Goal: Information Seeking & Learning: Find specific fact

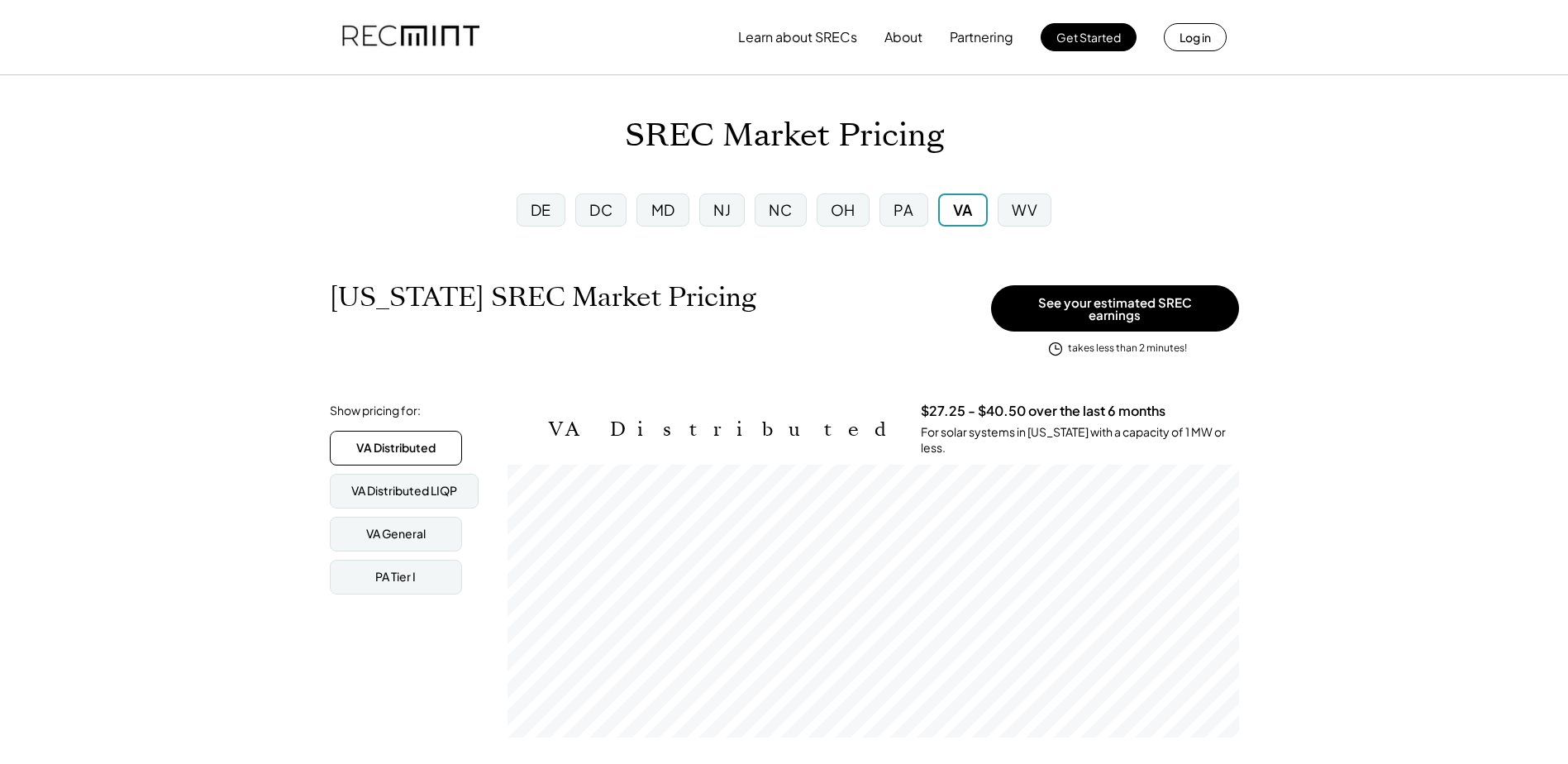
scroll to position [273, 731]
drag, startPoint x: 634, startPoint y: 133, endPoint x: 721, endPoint y: 139, distance: 87.2
click at [721, 139] on h1 "SREC Market Pricing" at bounding box center [784, 136] width 319 height 39
drag, startPoint x: 721, startPoint y: 139, endPoint x: 725, endPoint y: 166, distance: 27.3
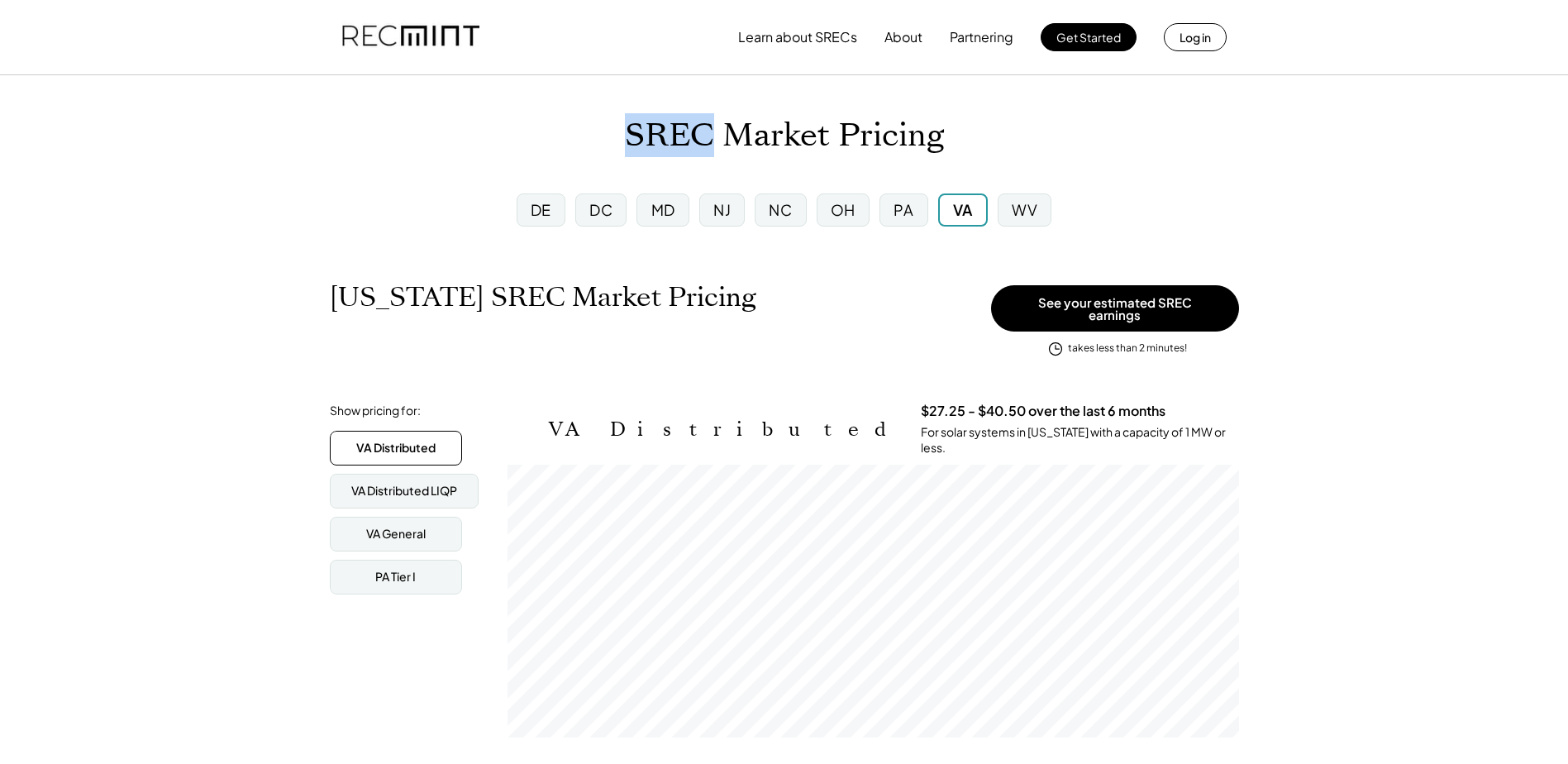
drag, startPoint x: 628, startPoint y: 138, endPoint x: 716, endPoint y: 146, distance: 88.4
click at [716, 146] on h1 "SREC Market Pricing" at bounding box center [784, 136] width 319 height 39
drag, startPoint x: 716, startPoint y: 146, endPoint x: 586, endPoint y: 149, distance: 130.0
click at [586, 149] on div "SREC Market Pricing" at bounding box center [784, 136] width 1568 height 39
drag, startPoint x: 625, startPoint y: 132, endPoint x: 703, endPoint y: 141, distance: 78.5
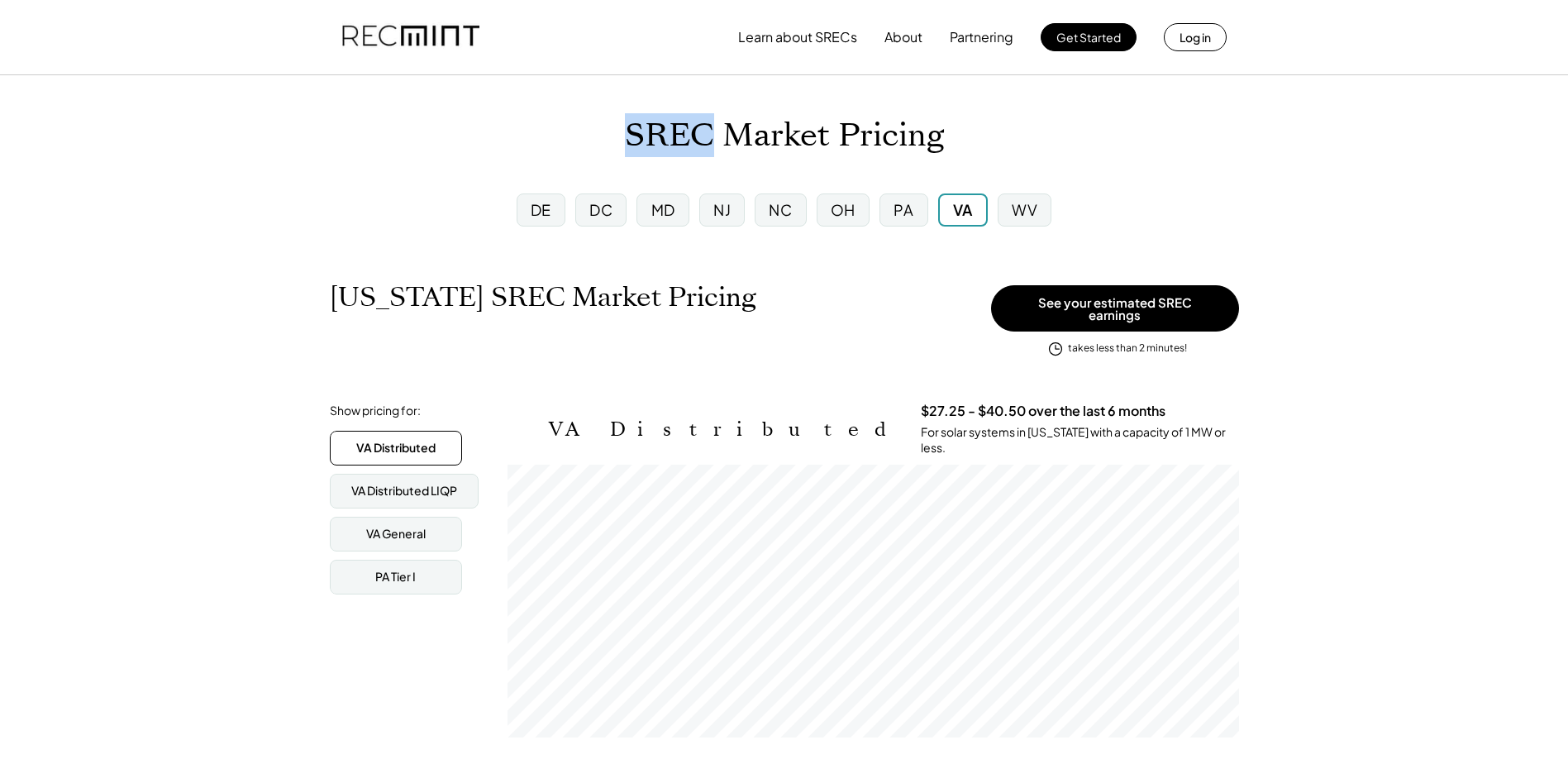
click at [703, 141] on h1 "SREC Market Pricing" at bounding box center [784, 136] width 319 height 39
drag, startPoint x: 703, startPoint y: 141, endPoint x: 593, endPoint y: 138, distance: 110.0
click at [593, 138] on div "SREC Market Pricing" at bounding box center [784, 136] width 1568 height 39
drag, startPoint x: 627, startPoint y: 135, endPoint x: 705, endPoint y: 138, distance: 78.1
click at [705, 138] on h1 "SREC Market Pricing" at bounding box center [784, 136] width 319 height 39
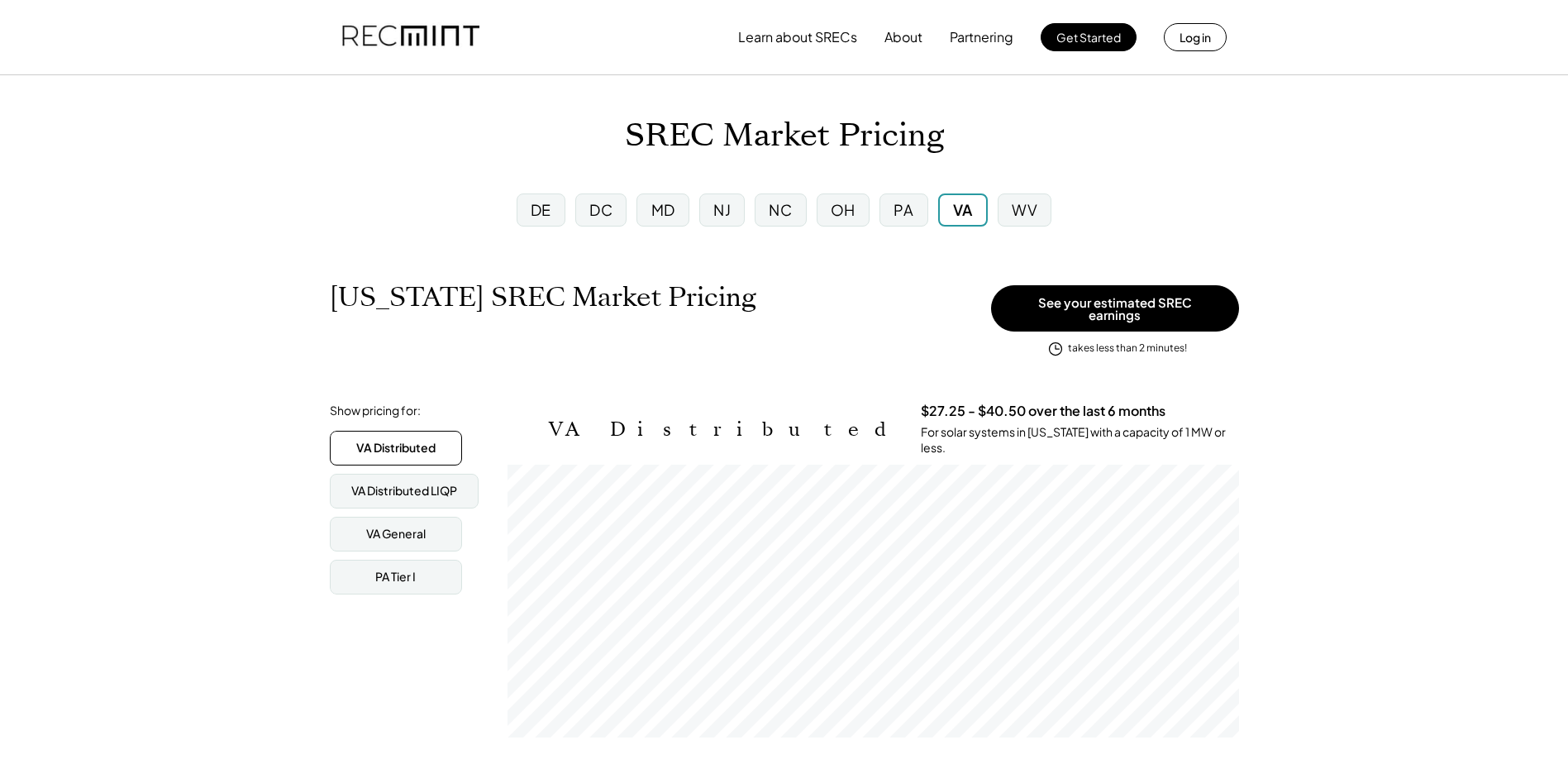
drag, startPoint x: 705, startPoint y: 138, endPoint x: 718, endPoint y: 172, distance: 36.4
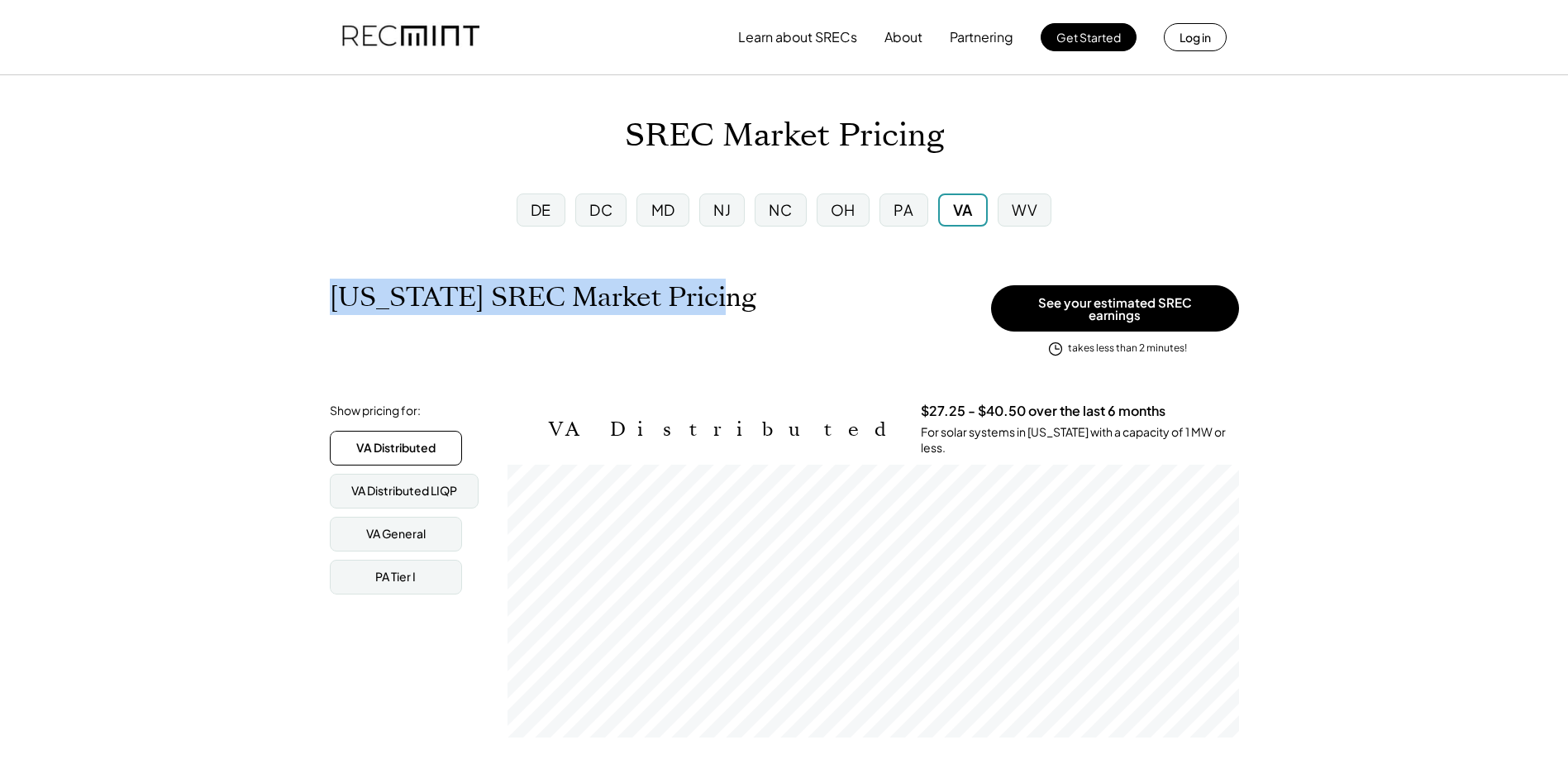
drag, startPoint x: 714, startPoint y: 300, endPoint x: 318, endPoint y: 300, distance: 396.0
drag, startPoint x: 318, startPoint y: 300, endPoint x: 257, endPoint y: 308, distance: 61.5
drag, startPoint x: 327, startPoint y: 296, endPoint x: 696, endPoint y: 318, distance: 369.7
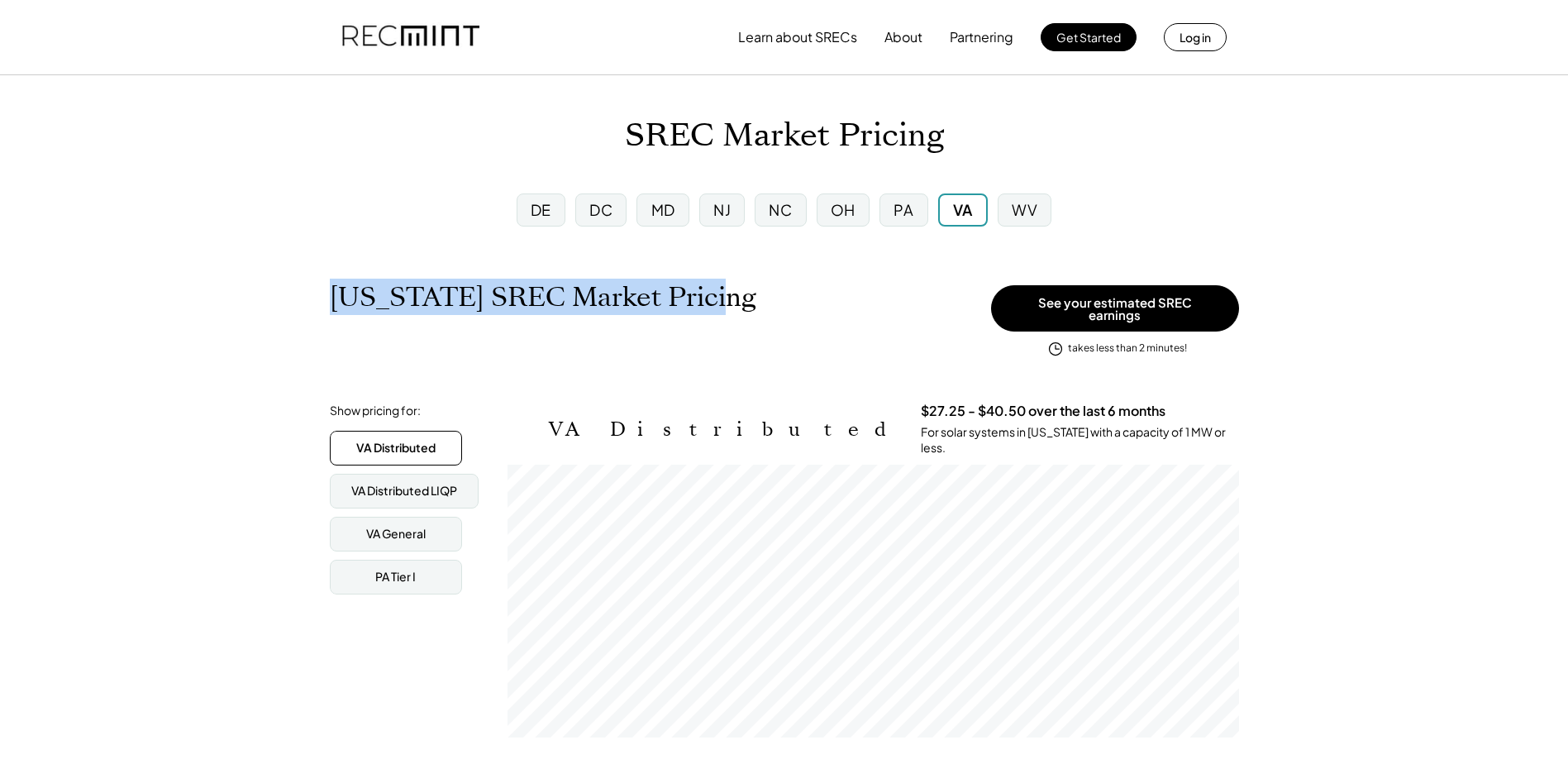
drag, startPoint x: 696, startPoint y: 318, endPoint x: 776, endPoint y: 336, distance: 82.0
click at [776, 336] on div "[US_STATE] SREC Market Pricing View other state pricing" at bounding box center [656, 314] width 653 height 67
click at [747, 334] on div "[US_STATE] SREC Market Pricing View other state pricing" at bounding box center [656, 314] width 653 height 67
